Goal: Task Accomplishment & Management: Manage account settings

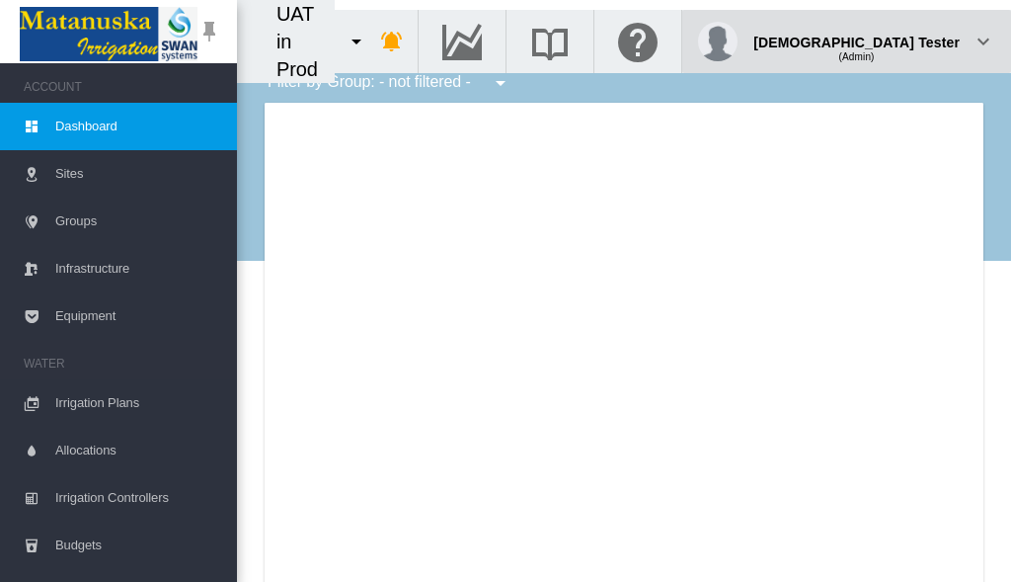
click at [911, 40] on div "(Admin)" at bounding box center [857, 50] width 206 height 20
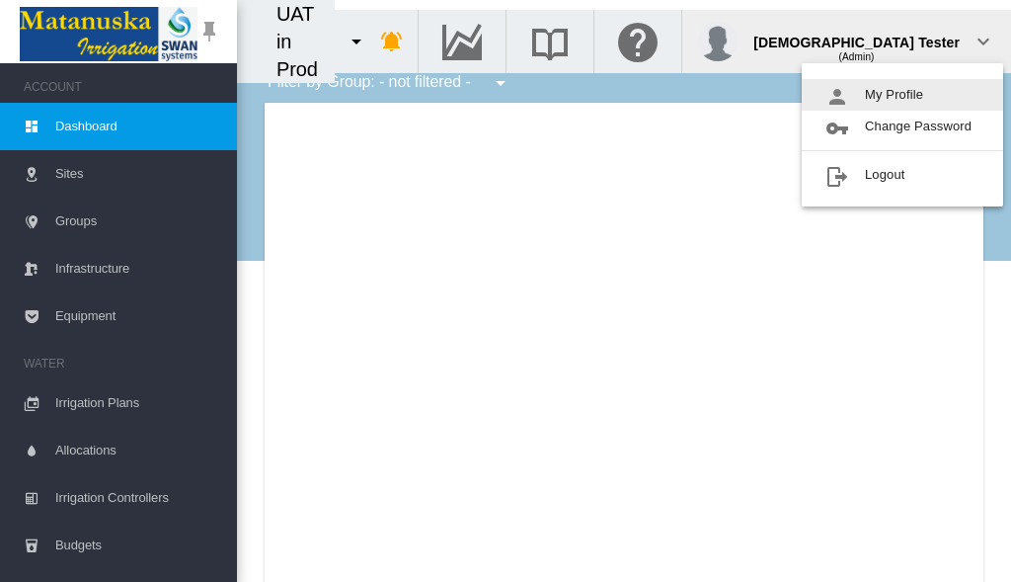
click at [903, 95] on button "My Profile" at bounding box center [902, 95] width 201 height 32
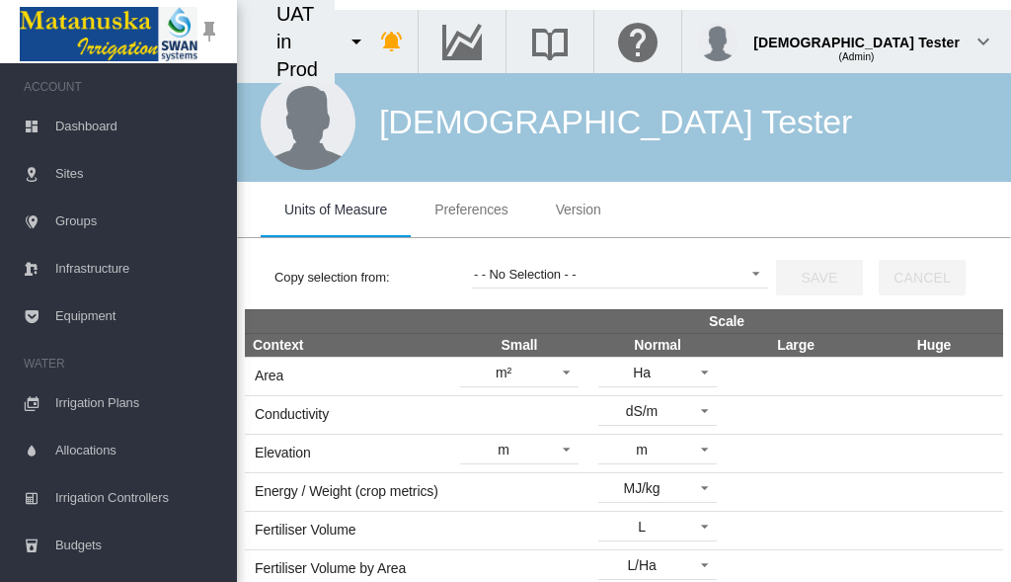
click at [471, 209] on span "Preferences" at bounding box center [471, 209] width 73 height 16
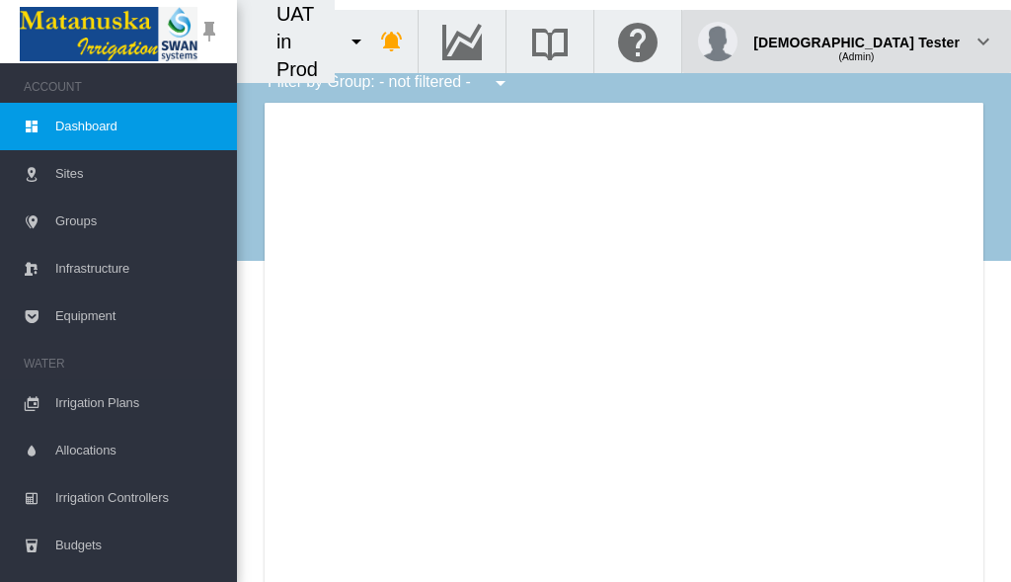
click at [911, 40] on div "(Admin)" at bounding box center [857, 50] width 206 height 20
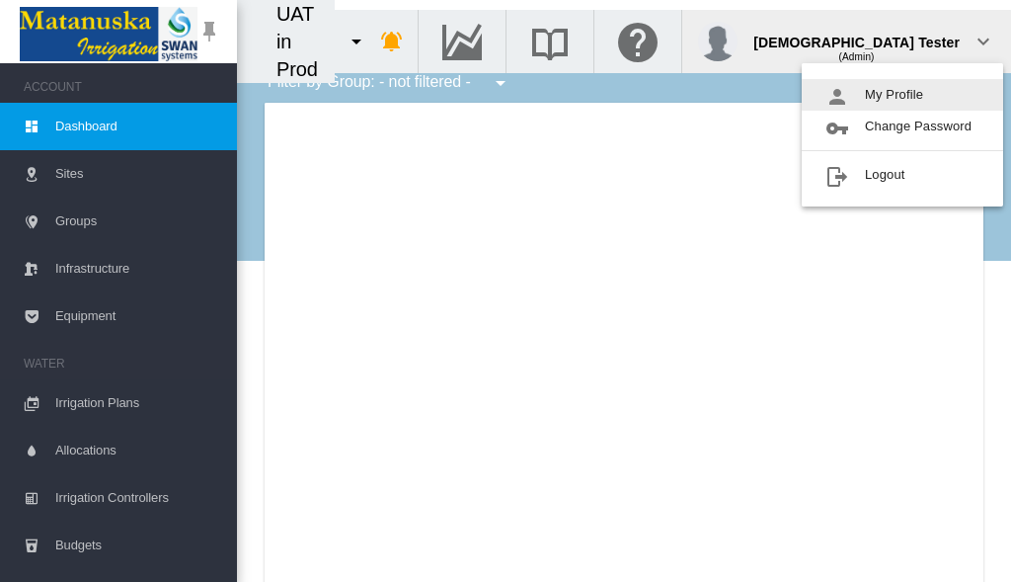
click at [903, 95] on button "My Profile" at bounding box center [902, 95] width 201 height 32
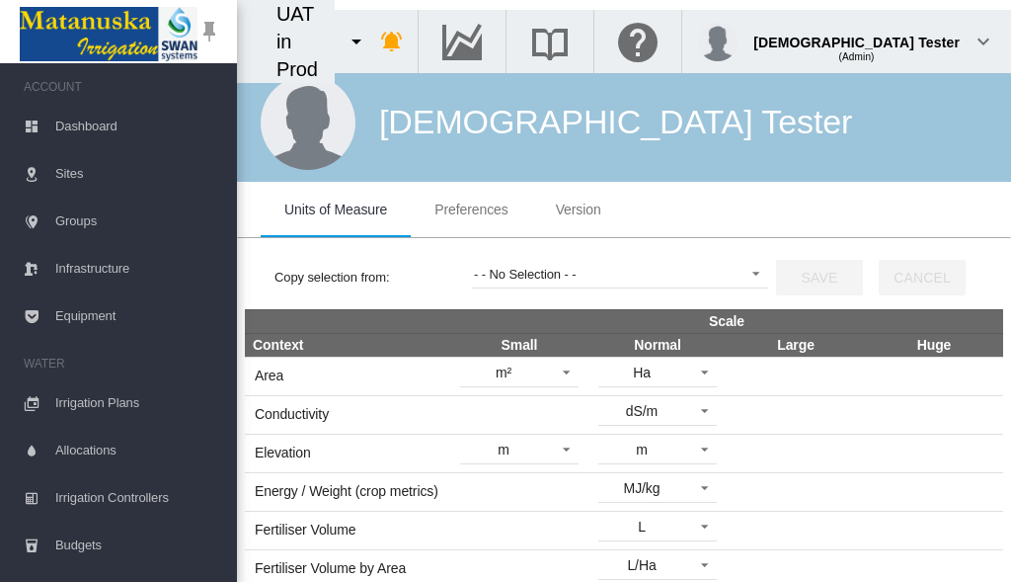
click at [471, 209] on span "Preferences" at bounding box center [471, 209] width 73 height 16
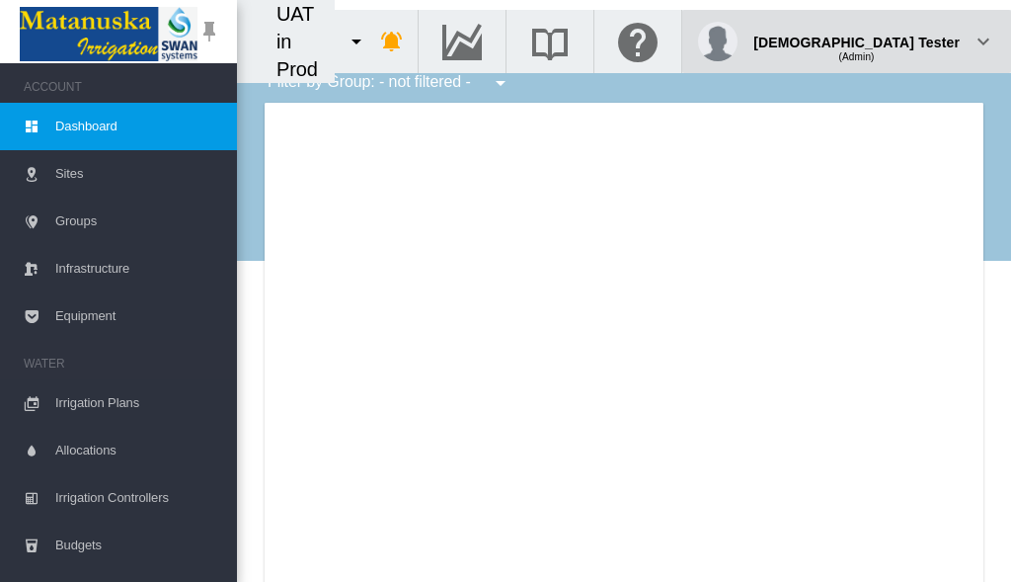
click at [911, 40] on div "(Admin)" at bounding box center [857, 50] width 206 height 20
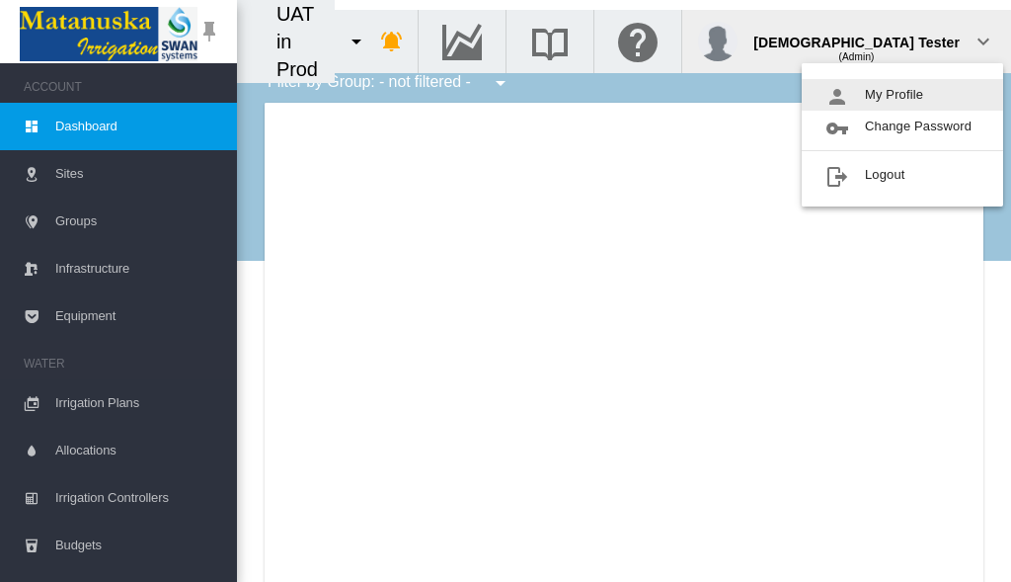
click at [903, 95] on button "My Profile" at bounding box center [902, 95] width 201 height 32
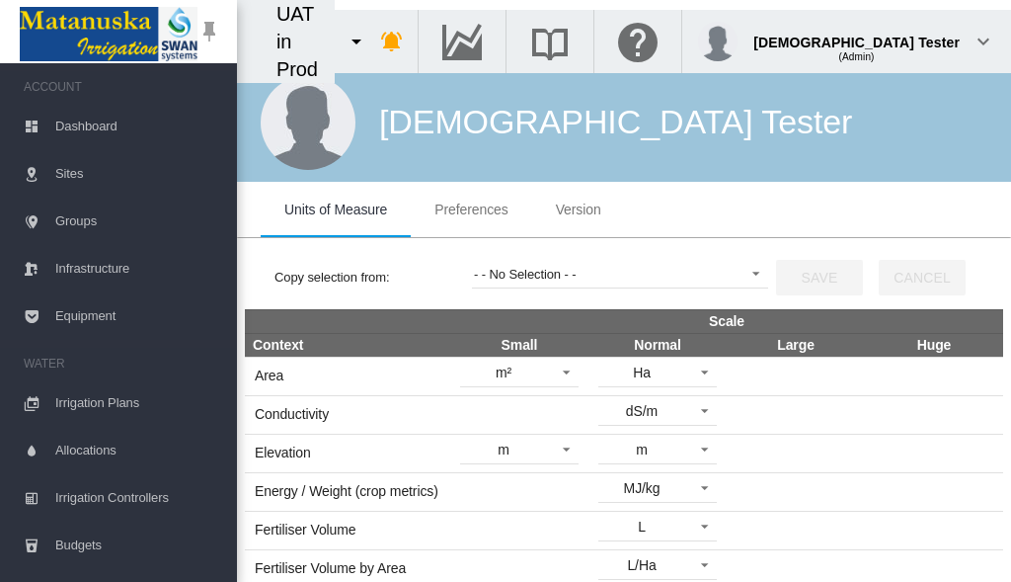
click at [471, 209] on span "Preferences" at bounding box center [471, 209] width 73 height 16
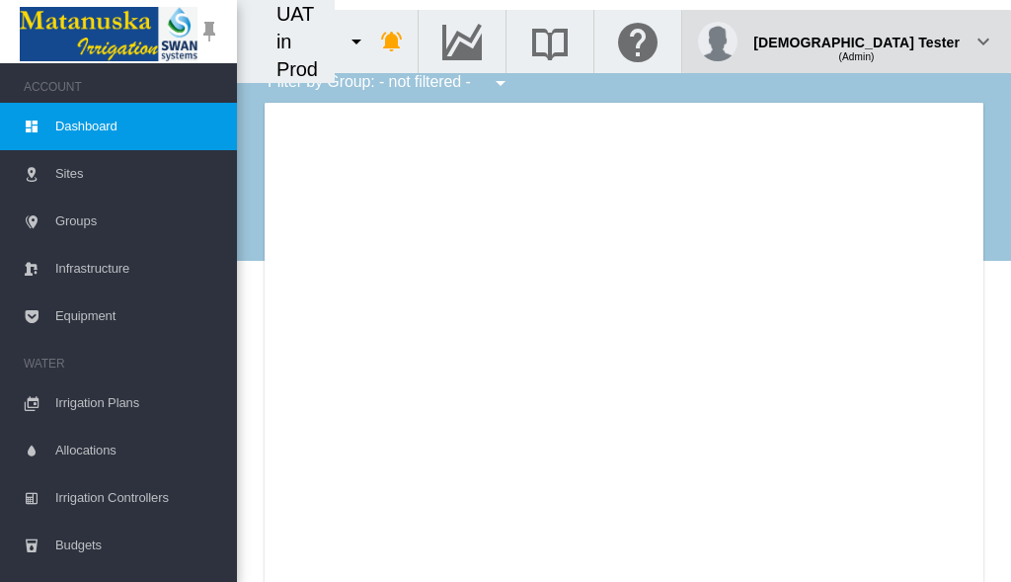
click at [911, 40] on div "(Admin)" at bounding box center [857, 50] width 206 height 20
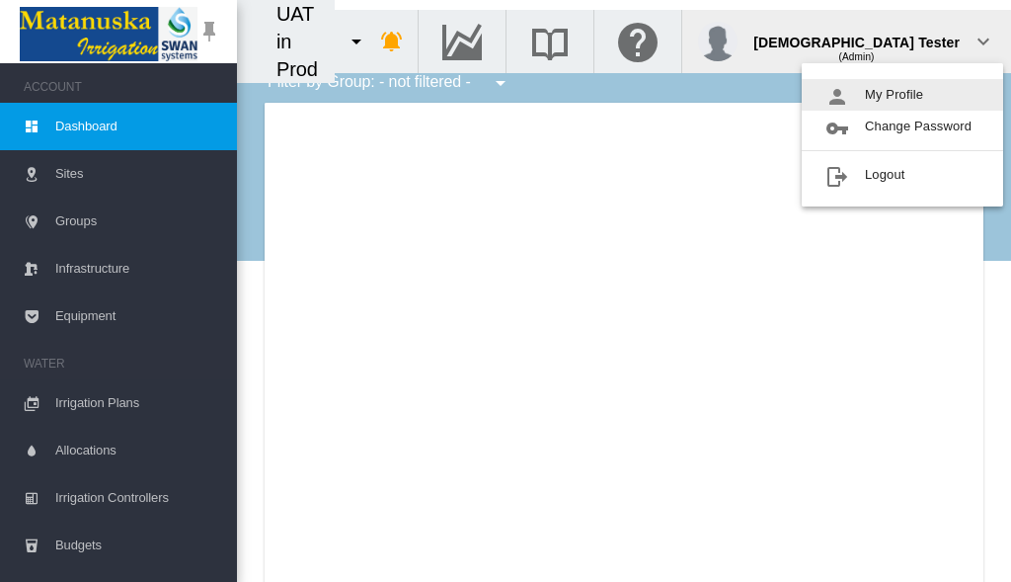
click at [903, 95] on button "My Profile" at bounding box center [902, 95] width 201 height 32
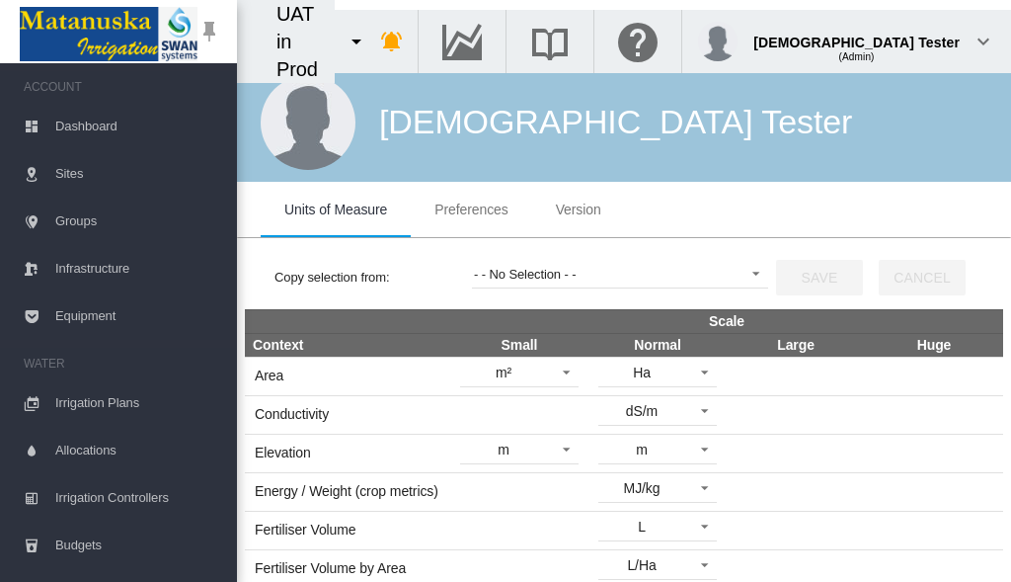
click at [471, 209] on span "Preferences" at bounding box center [471, 209] width 73 height 16
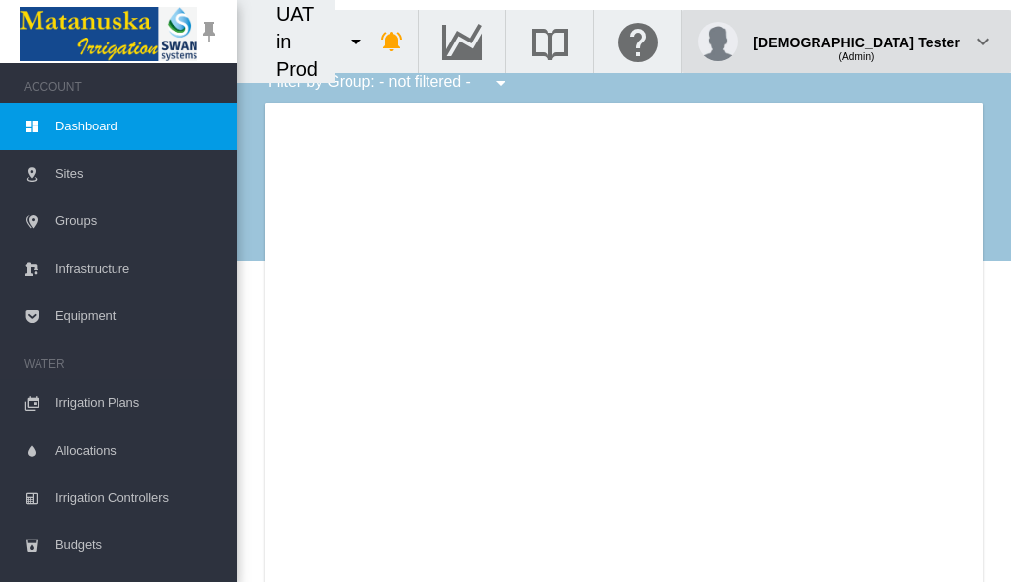
click at [911, 40] on div "(Admin)" at bounding box center [857, 50] width 206 height 20
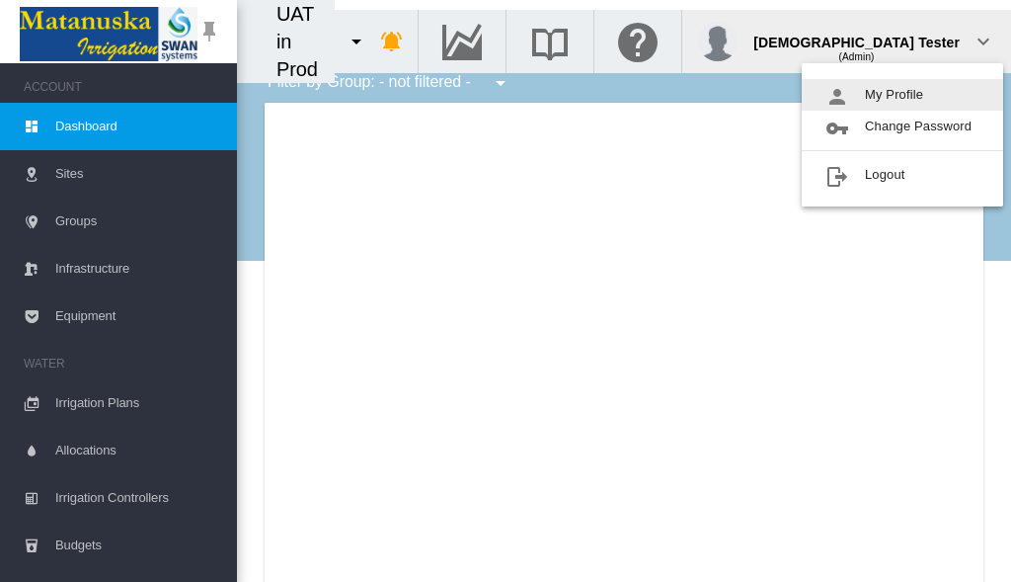
click at [903, 95] on button "My Profile" at bounding box center [902, 95] width 201 height 32
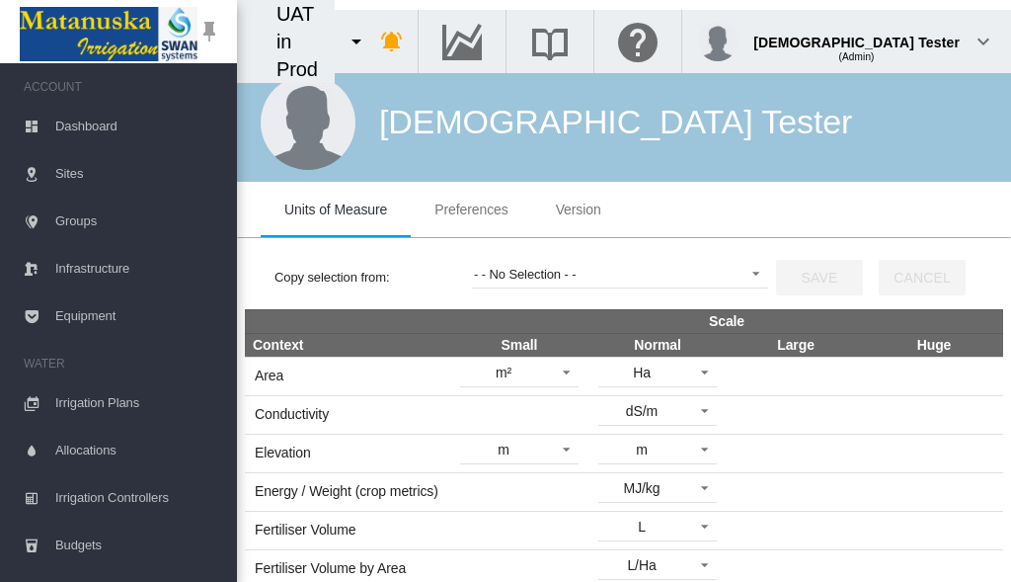
click at [471, 209] on span "Preferences" at bounding box center [471, 209] width 73 height 16
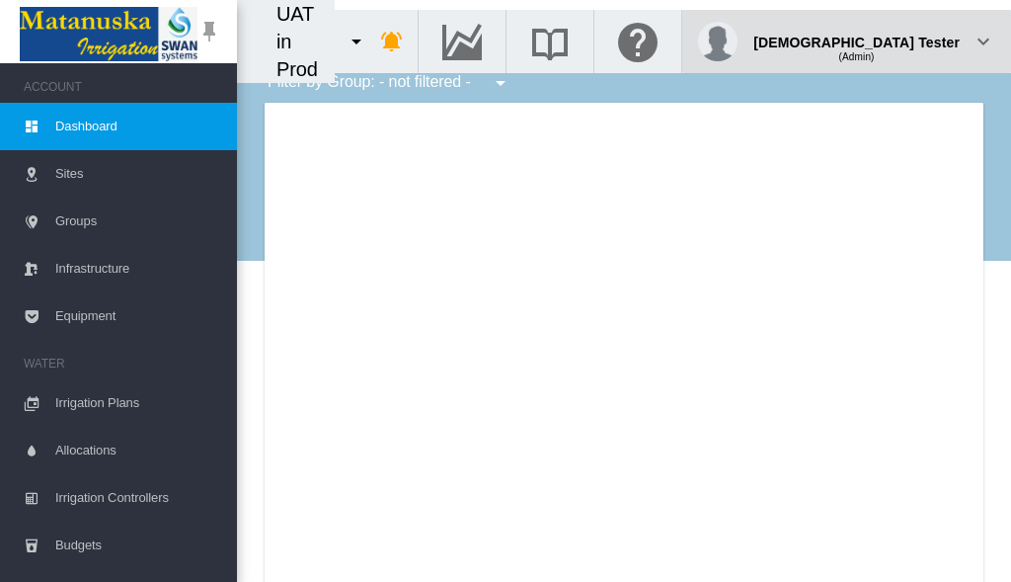
click at [911, 40] on div "(Admin)" at bounding box center [857, 50] width 206 height 20
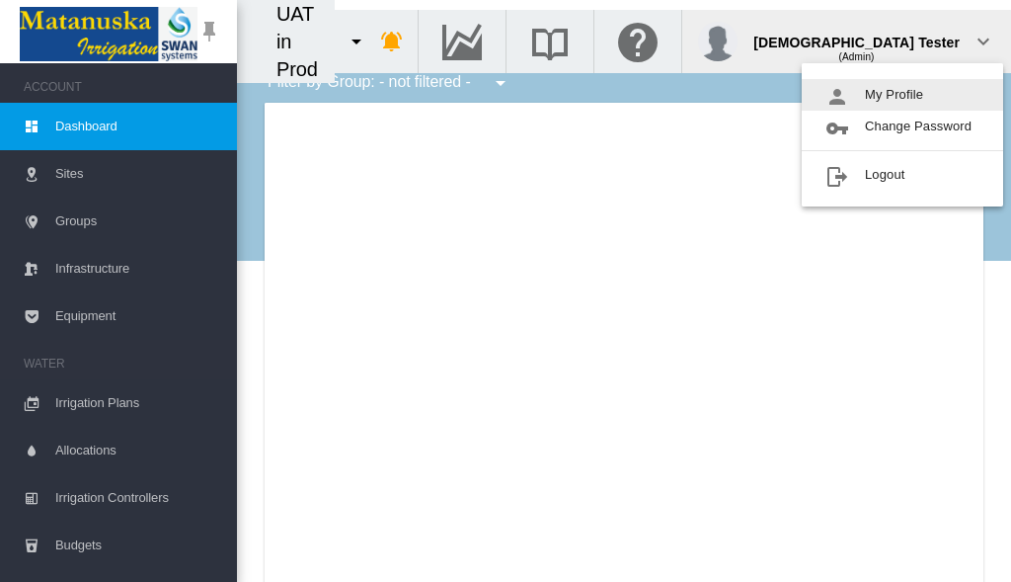
click at [903, 95] on button "My Profile" at bounding box center [902, 95] width 201 height 32
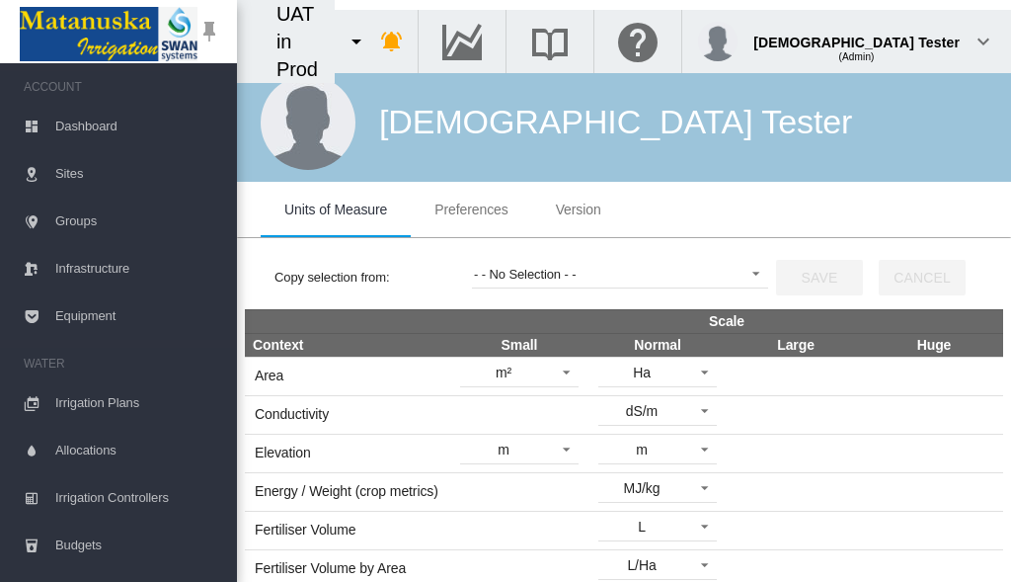
click at [471, 209] on span "Preferences" at bounding box center [471, 209] width 73 height 16
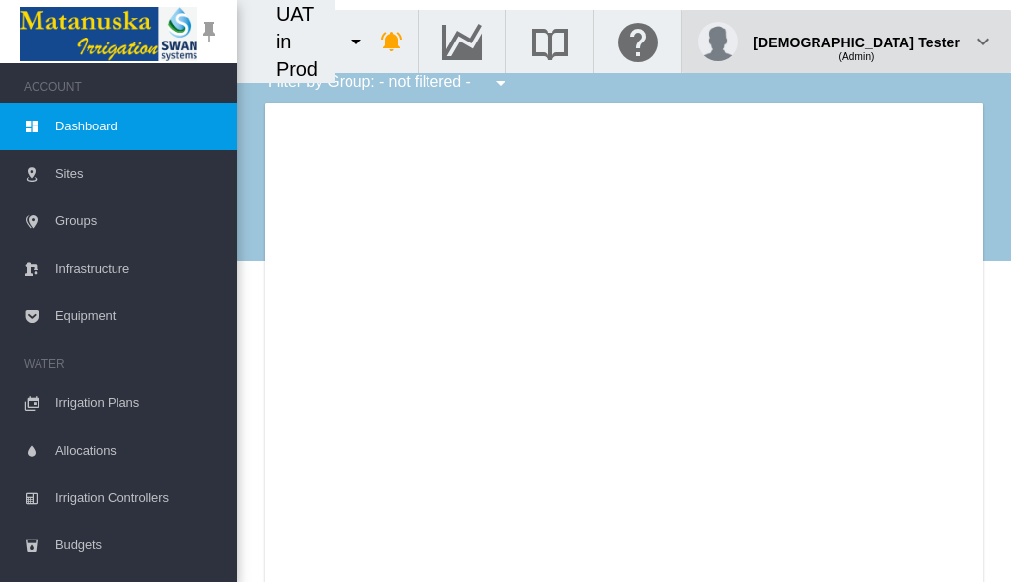
click at [911, 40] on div "(Admin)" at bounding box center [857, 50] width 206 height 20
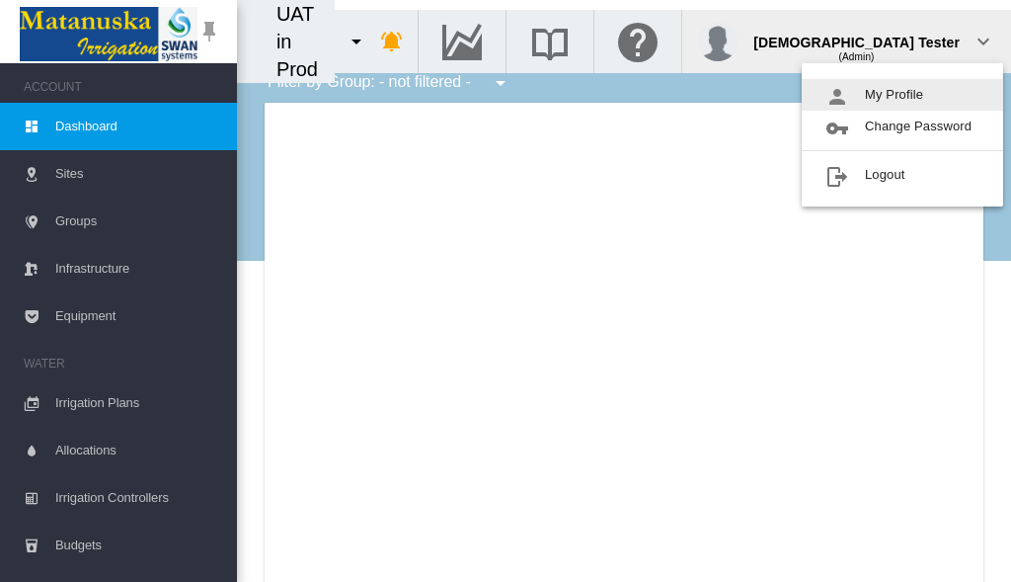
click at [903, 95] on button "My Profile" at bounding box center [902, 95] width 201 height 32
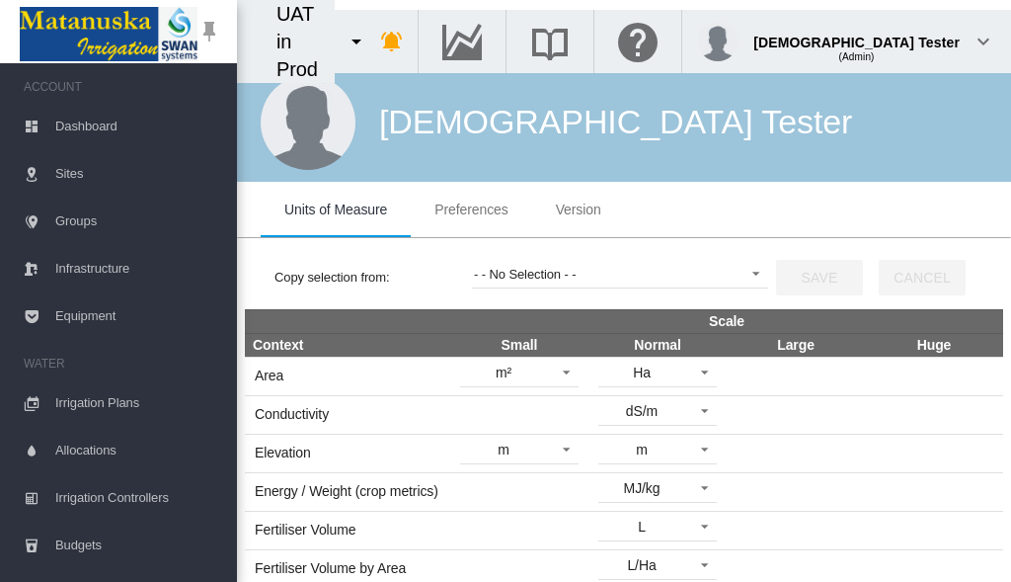
click at [471, 209] on span "Preferences" at bounding box center [471, 209] width 73 height 16
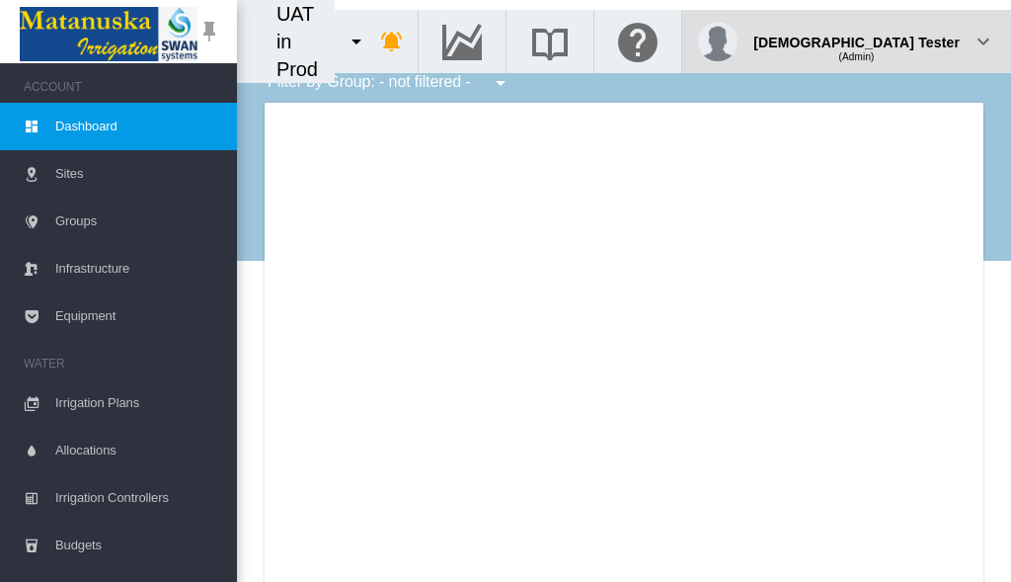
click at [911, 40] on div "(Admin)" at bounding box center [857, 50] width 206 height 20
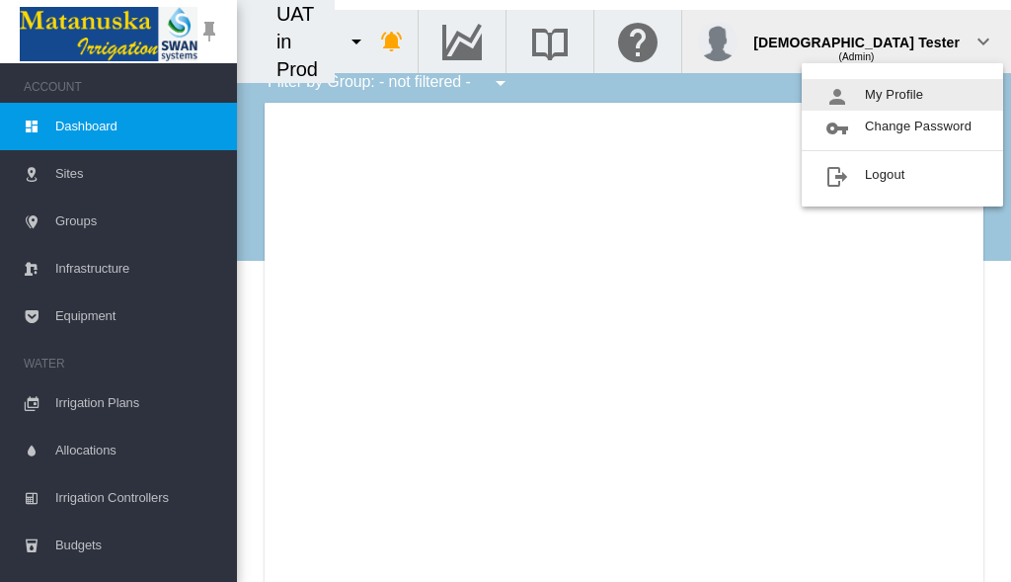
click at [903, 95] on button "My Profile" at bounding box center [902, 95] width 201 height 32
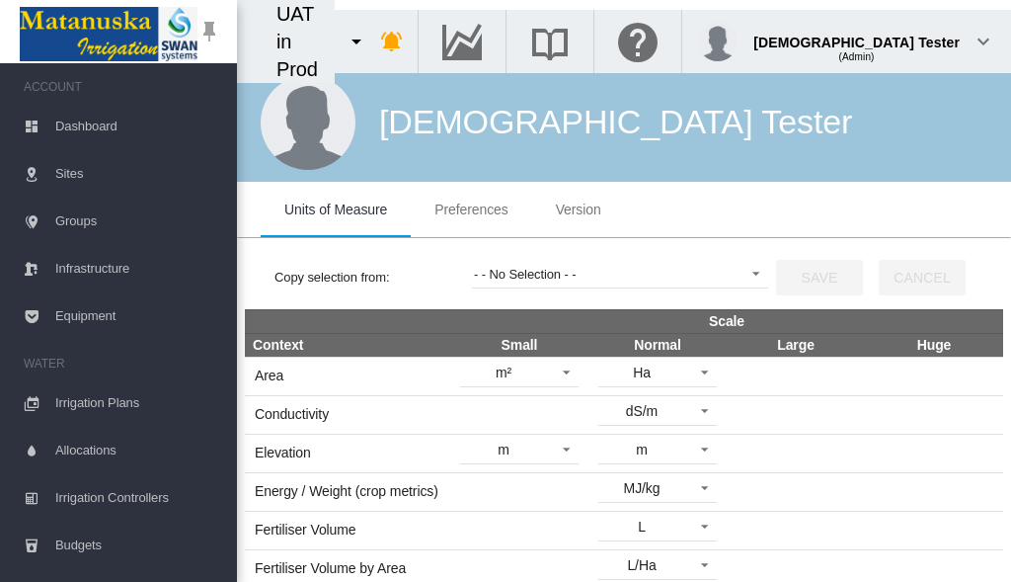
click at [471, 209] on span "Preferences" at bounding box center [471, 209] width 73 height 16
